Goal: Information Seeking & Learning: Learn about a topic

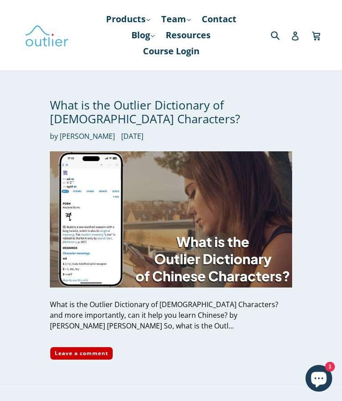
click at [132, 25] on link "Products .cls-1{fill:#231f20} expand" at bounding box center [127, 19] width 53 height 16
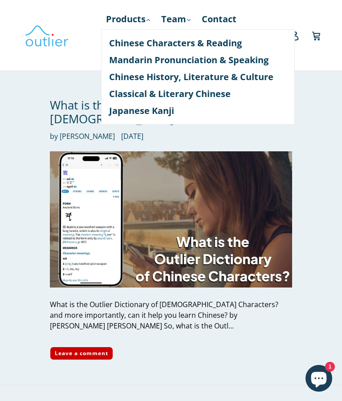
click at [207, 45] on link "Chinese Characters & Reading" at bounding box center [198, 43] width 178 height 17
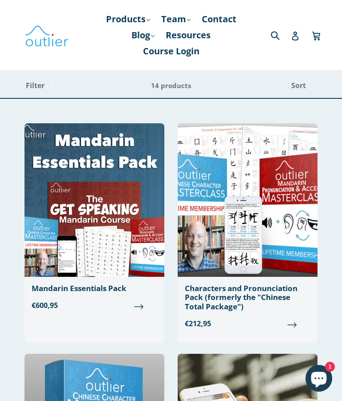
click at [248, 252] on img at bounding box center [248, 200] width 140 height 154
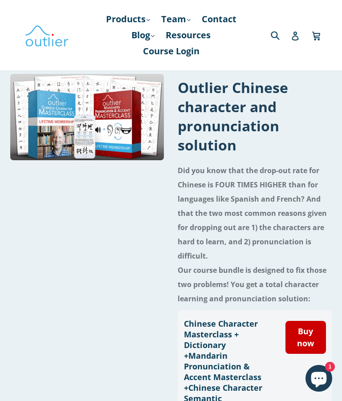
click at [141, 39] on link "Blog .cls-1{fill:#231f20} expand" at bounding box center [143, 35] width 32 height 16
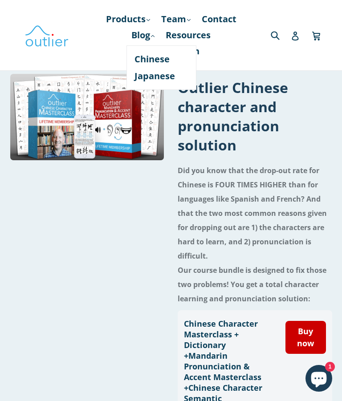
click at [154, 65] on link "Chinese" at bounding box center [161, 59] width 54 height 17
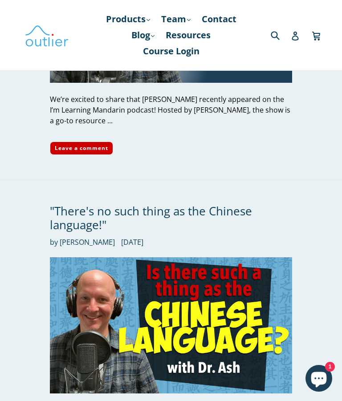
scroll to position [518, 0]
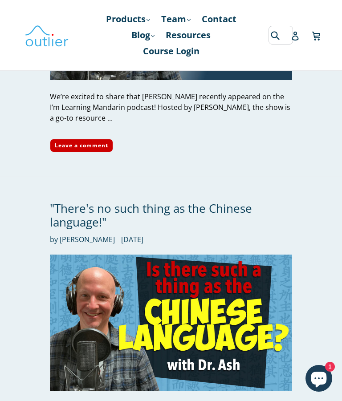
click at [273, 35] on form "Submit" at bounding box center [274, 35] width 13 height 18
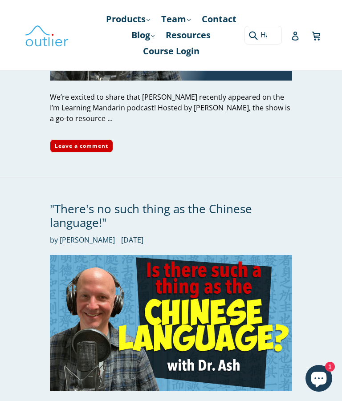
type input "Hacker"
click at [252, 35] on button "Submit" at bounding box center [251, 35] width 15 height 18
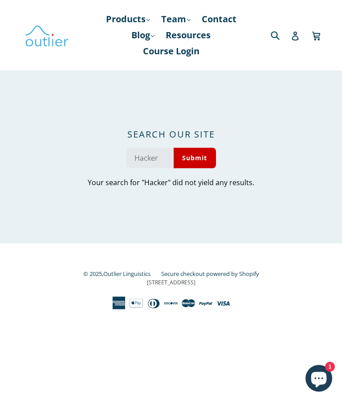
click at [153, 160] on input "Hacker" at bounding box center [149, 158] width 47 height 20
type input "Hacking"
click at [195, 157] on button "Submit" at bounding box center [195, 158] width 42 height 20
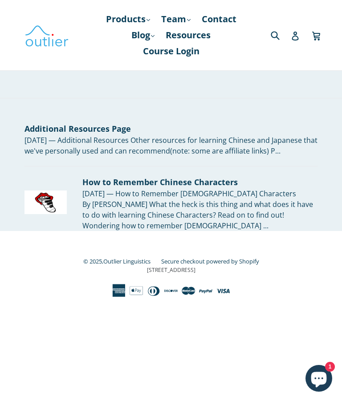
click at [181, 229] on div "[DATE] — How to Remember [DEMOGRAPHIC_DATA] Characters By [PERSON_NAME] What th…" at bounding box center [199, 209] width 235 height 43
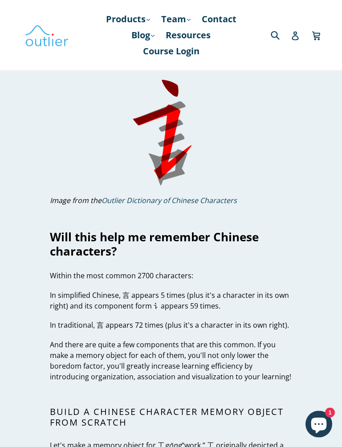
scroll to position [2715, 0]
click at [321, 401] on icon "Chat window" at bounding box center [319, 426] width 16 height 16
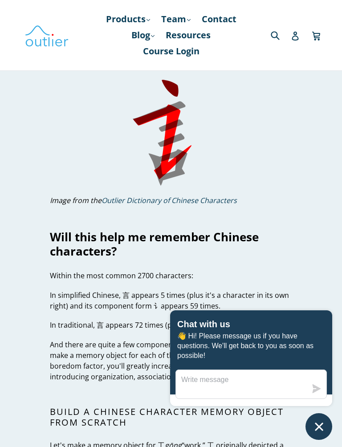
click at [322, 401] on icon "Chat window" at bounding box center [319, 426] width 8 height 8
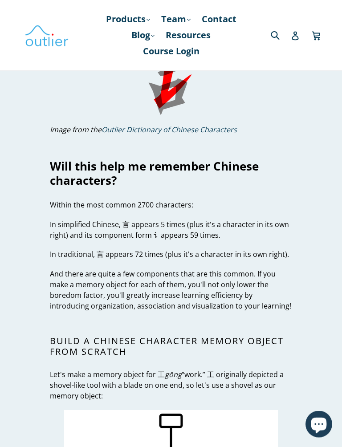
scroll to position [2787, 0]
